Goal: Task Accomplishment & Management: Use online tool/utility

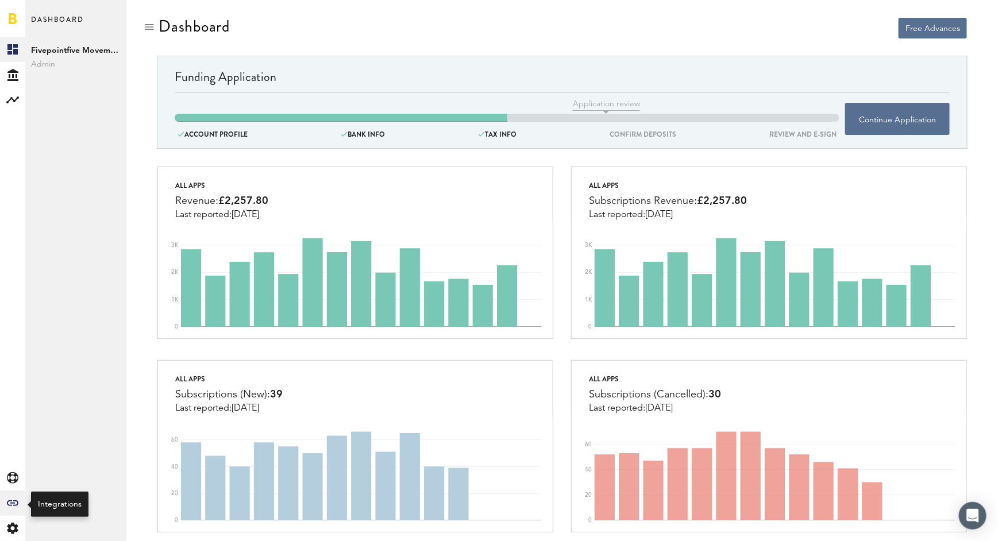
click at [9, 505] on icon "Created with Sketch." at bounding box center [12, 504] width 11 height 6
click at [70, 47] on link "All" at bounding box center [75, 49] width 101 height 25
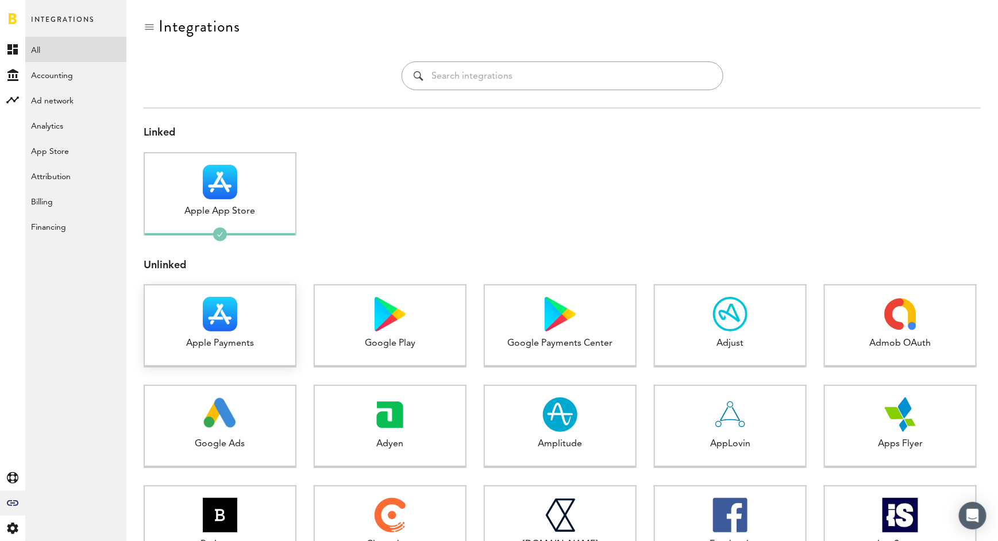
click at [264, 324] on div at bounding box center [220, 314] width 151 height 34
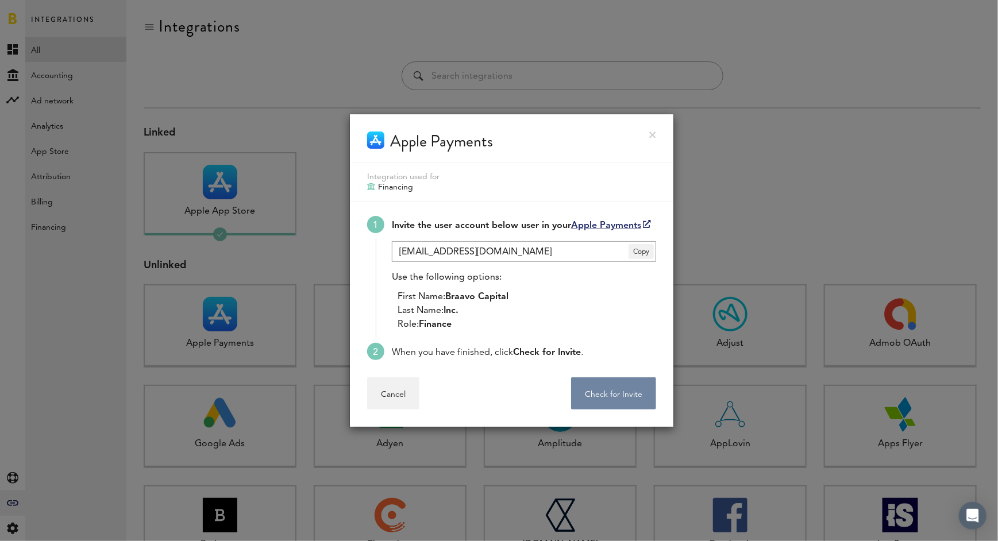
click at [638, 395] on button "Check for Invite . . ." at bounding box center [613, 394] width 85 height 32
